Goal: Transaction & Acquisition: Purchase product/service

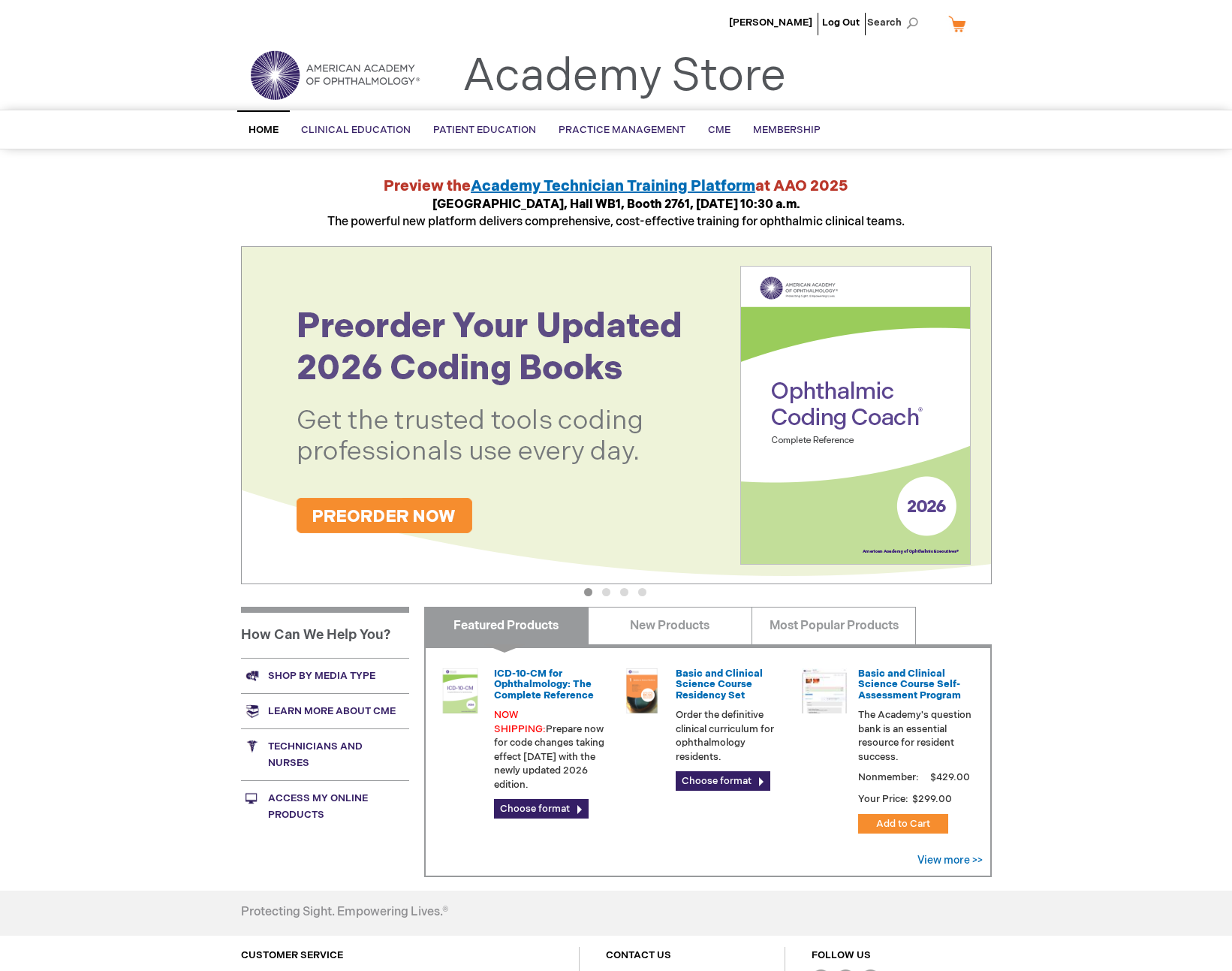
click at [602, 596] on button "2" at bounding box center [606, 592] width 8 height 8
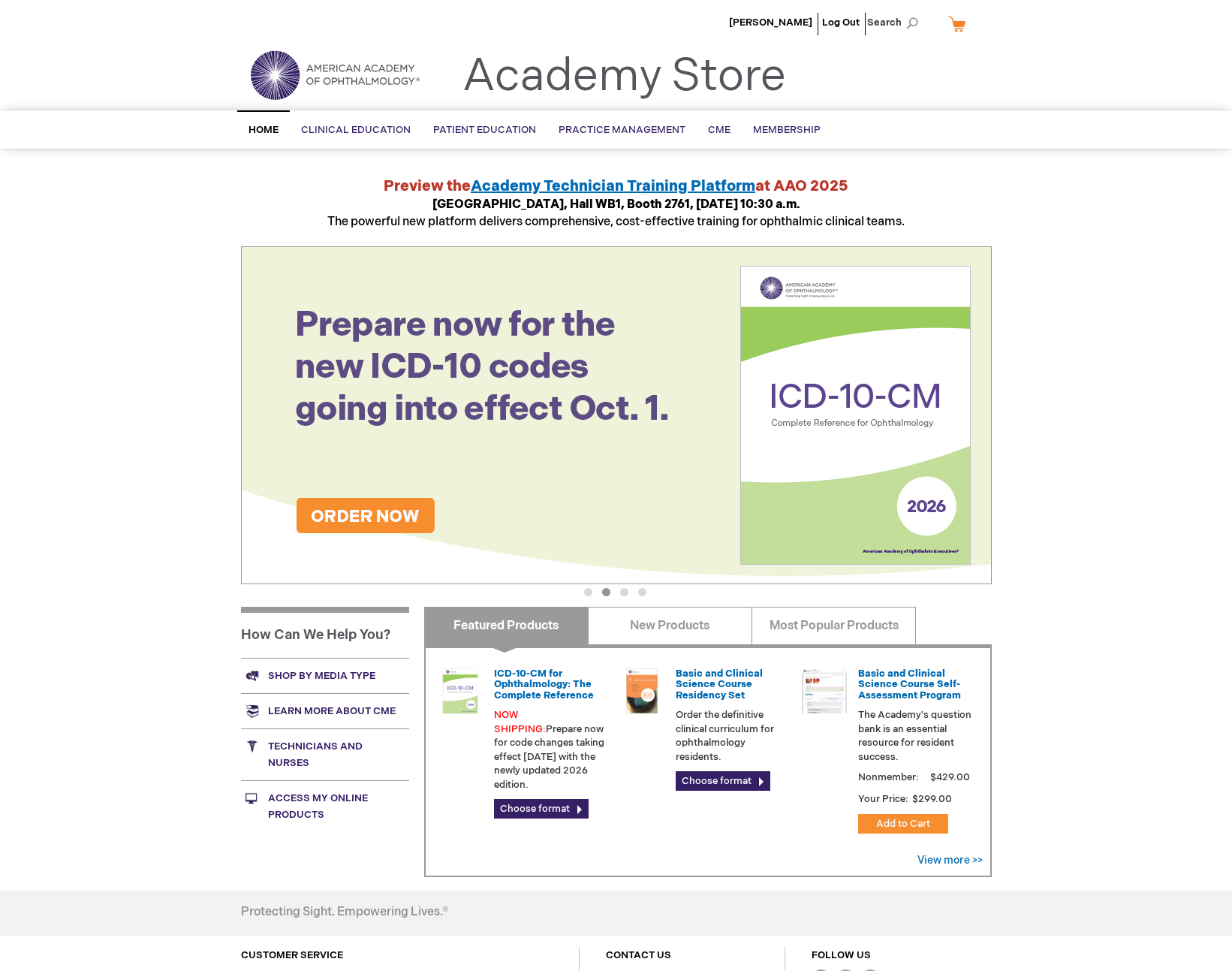
click at [623, 592] on button "3" at bounding box center [624, 592] width 8 height 8
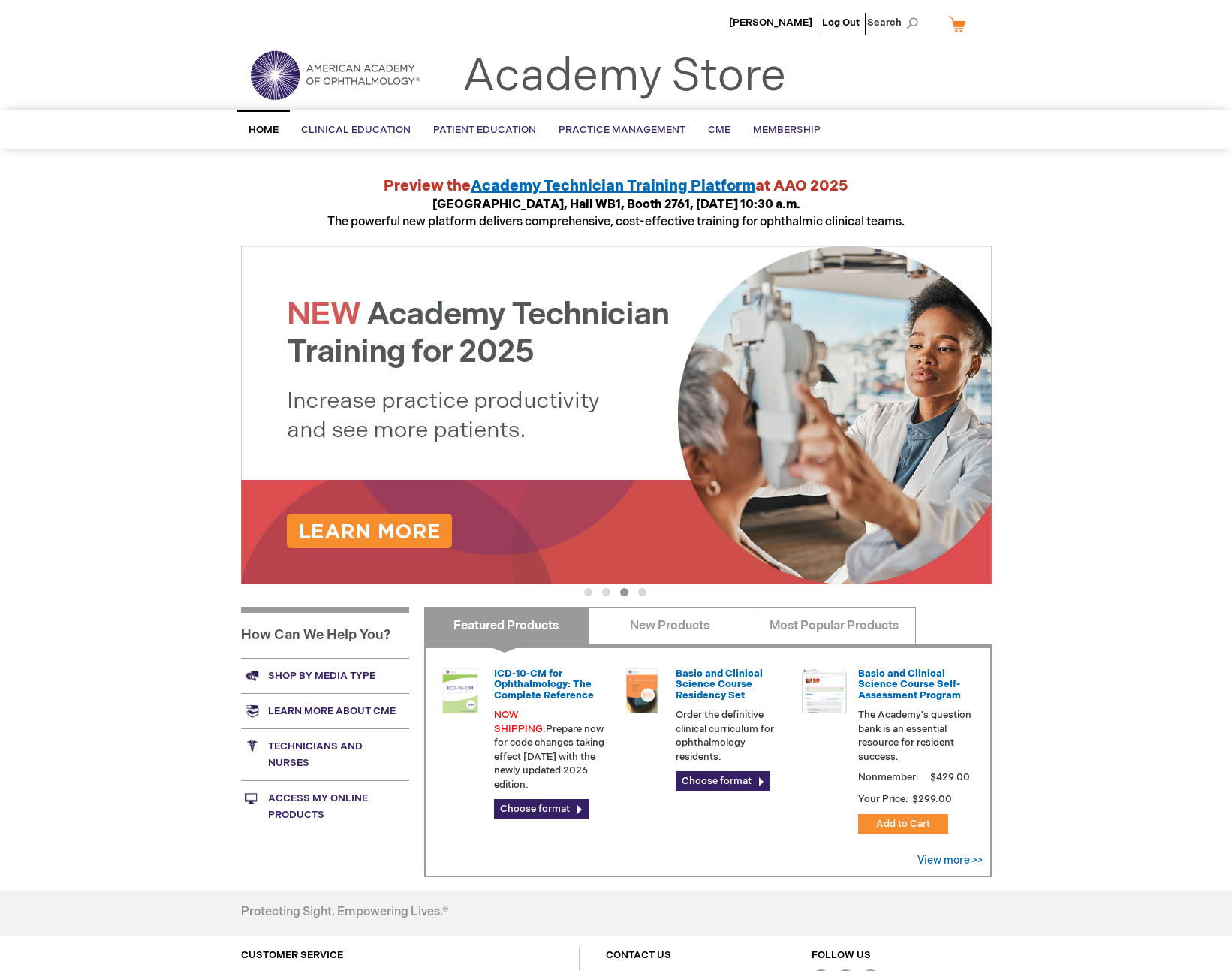
click at [640, 591] on button "4" at bounding box center [642, 592] width 8 height 8
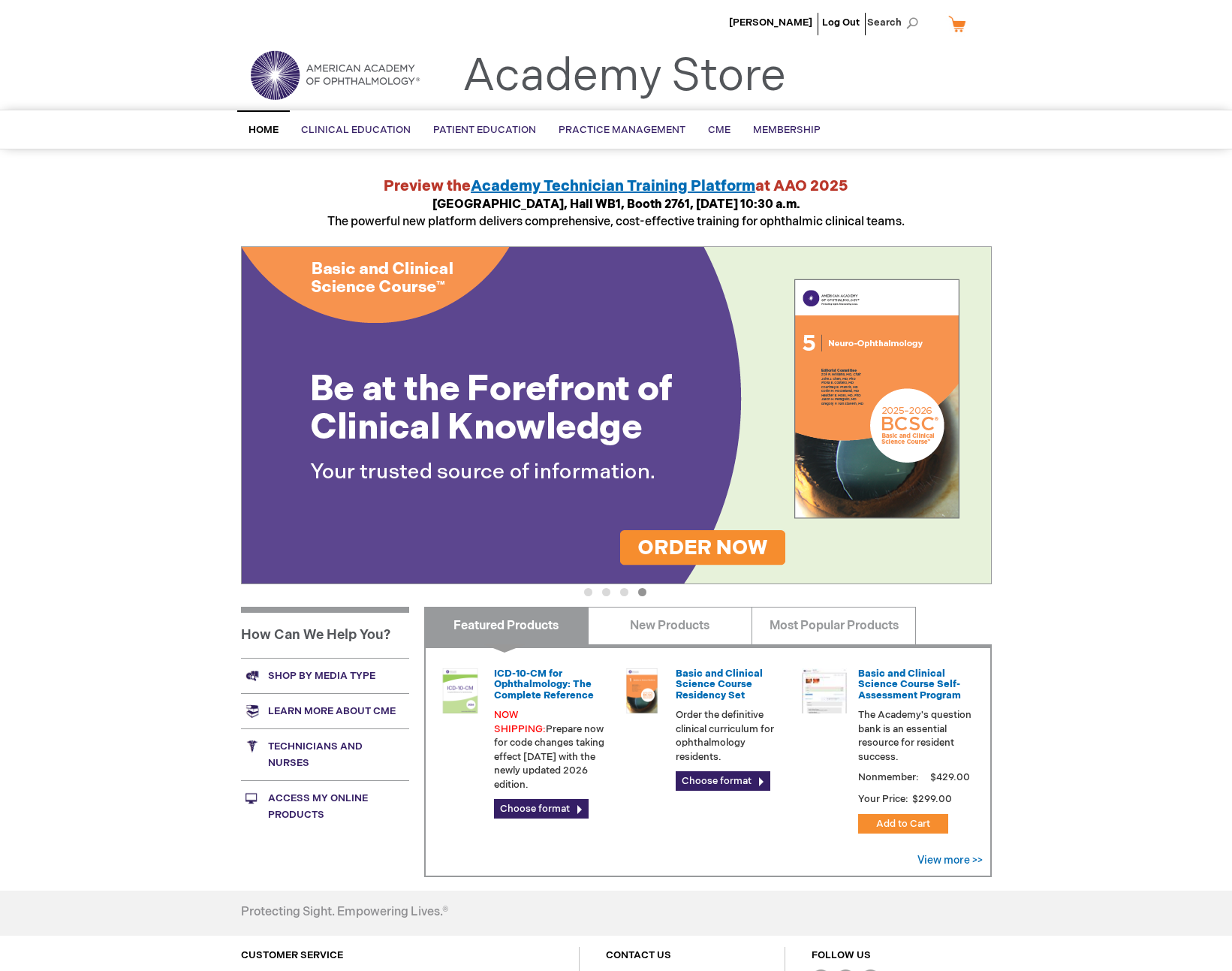
click at [621, 588] on button "3" at bounding box center [624, 592] width 8 height 8
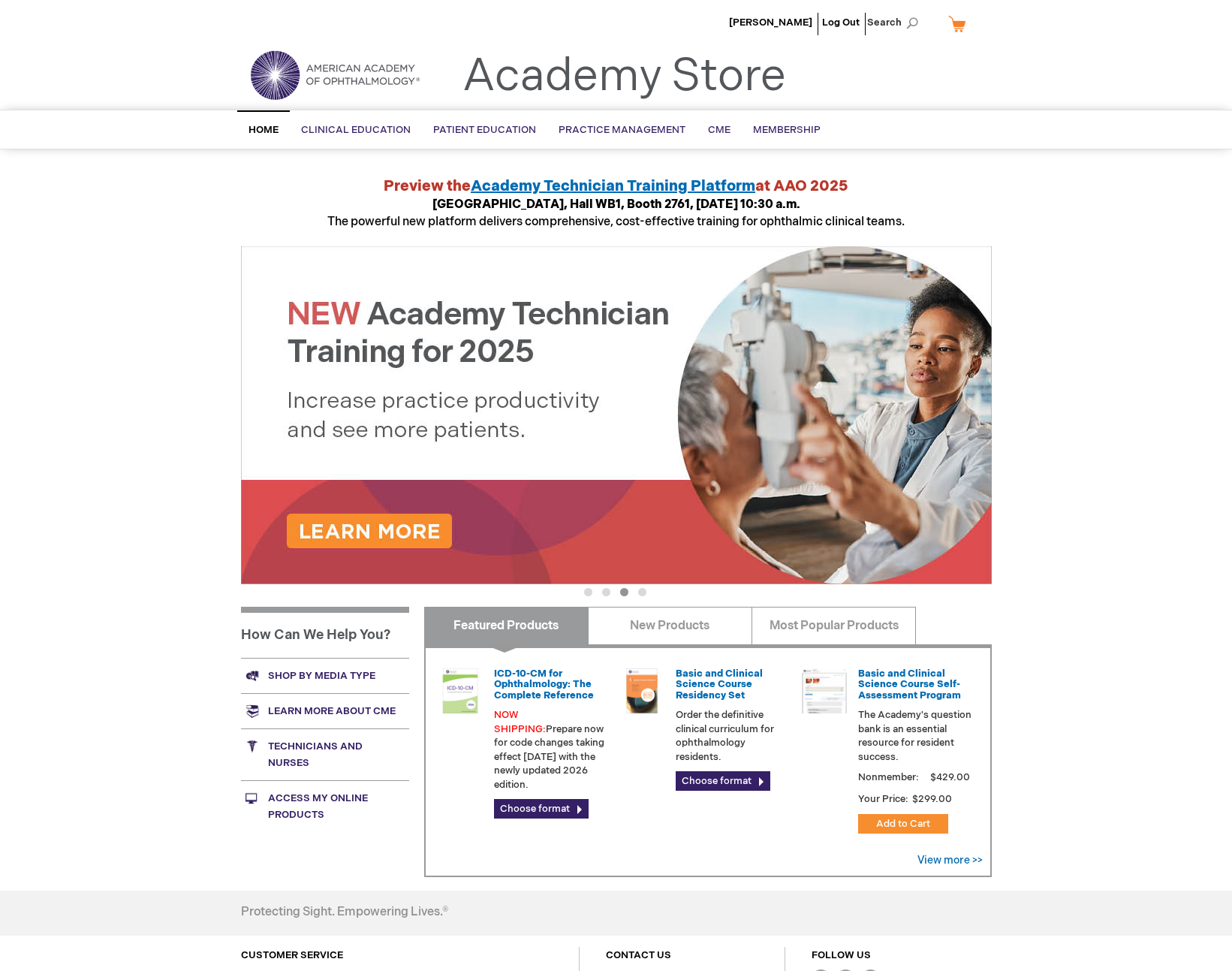
click at [383, 520] on img at bounding box center [616, 415] width 751 height 338
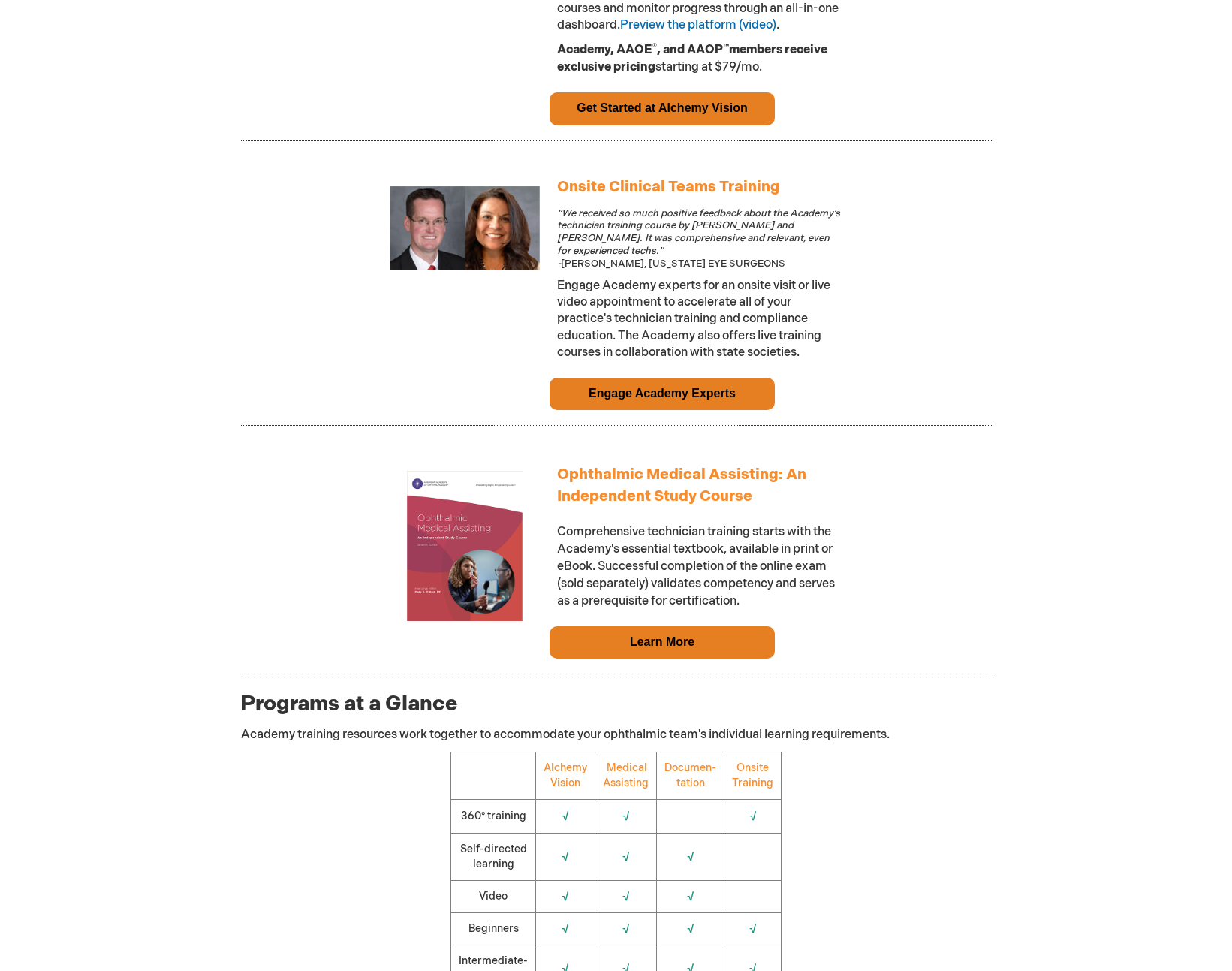
scroll to position [1201, 0]
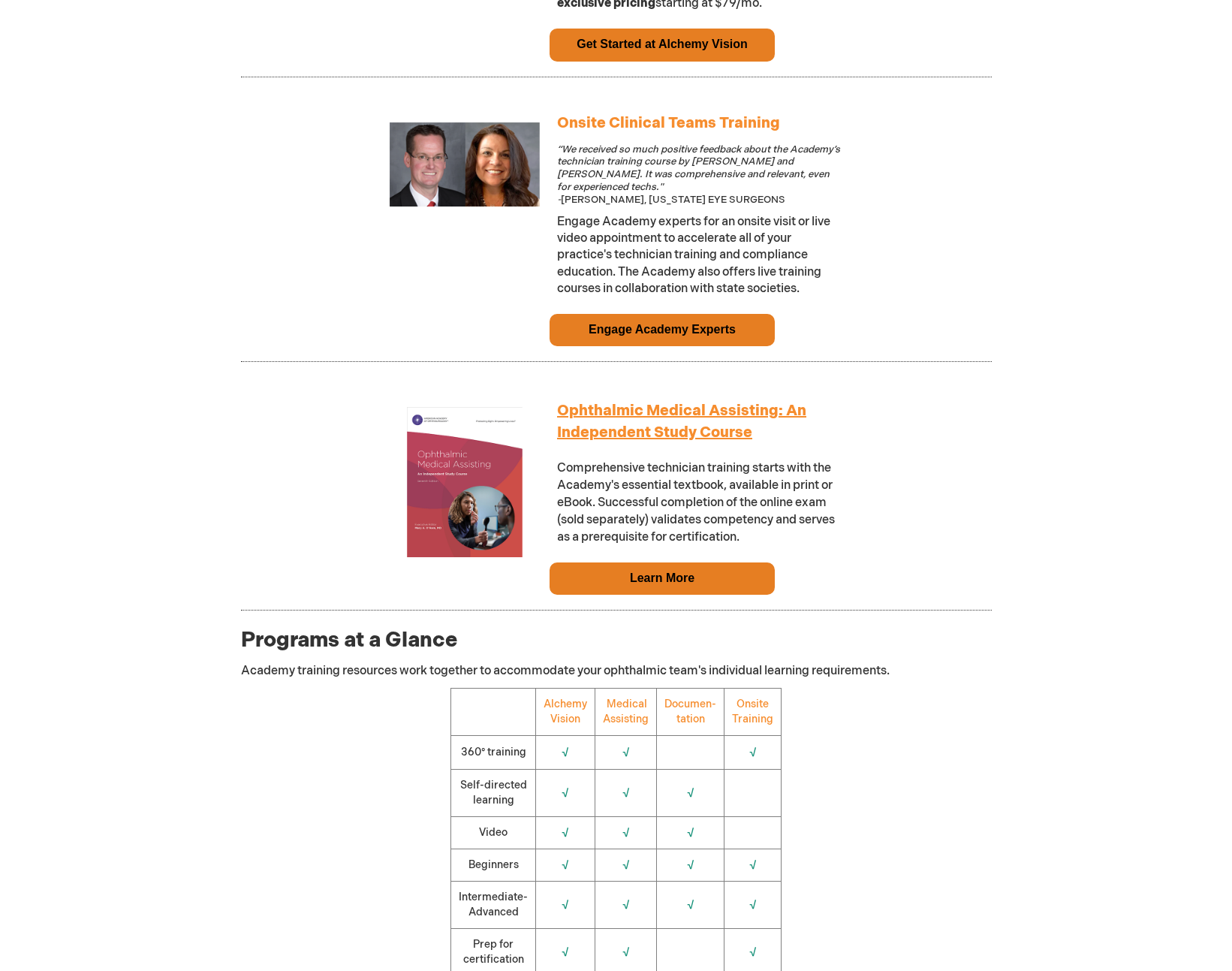
click at [706, 441] on link "Ophthalmic Medical Assisting: An Independent Study Course" at bounding box center [681, 421] width 250 height 40
